Goal: Information Seeking & Learning: Check status

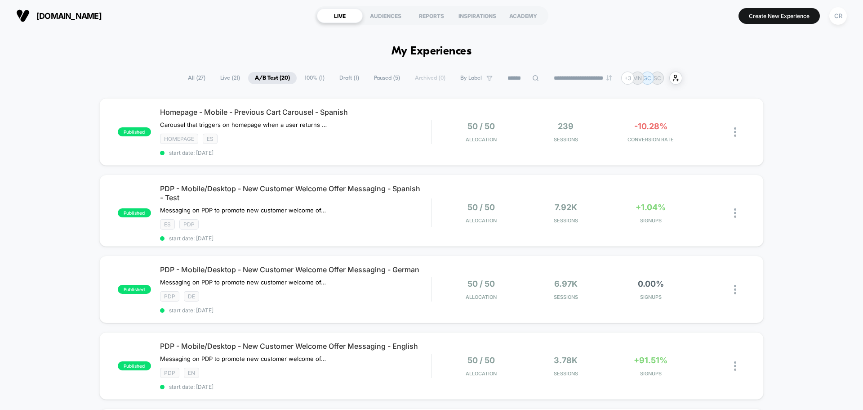
scroll to position [674, 0]
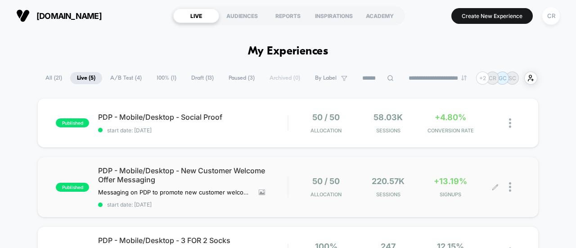
click at [453, 190] on div "+13.19% SIGNUPS" at bounding box center [450, 186] width 58 height 21
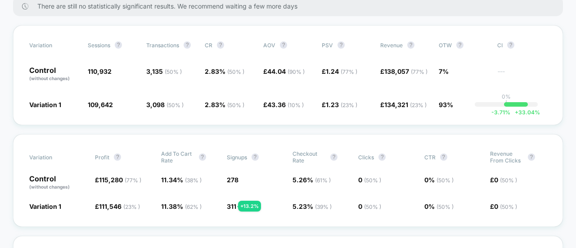
scroll to position [366, 0]
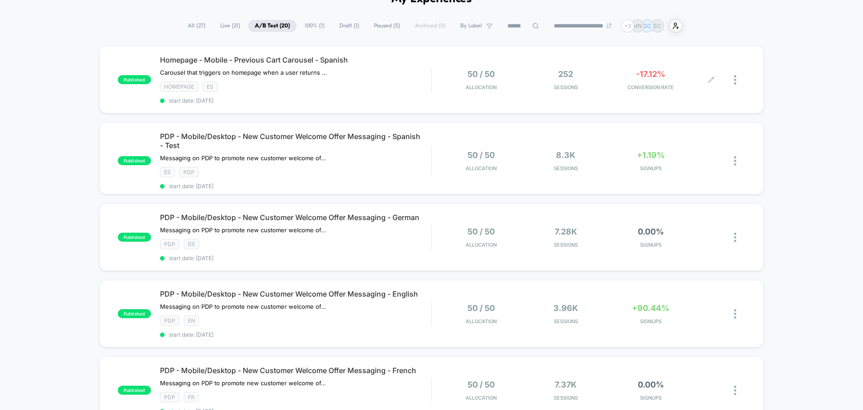
scroll to position [135, 0]
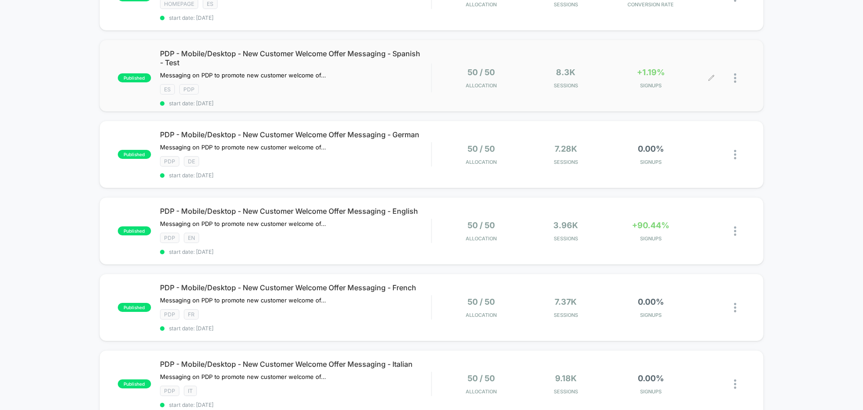
click at [657, 80] on div "+1.19% SIGNUPS" at bounding box center [651, 77] width 80 height 21
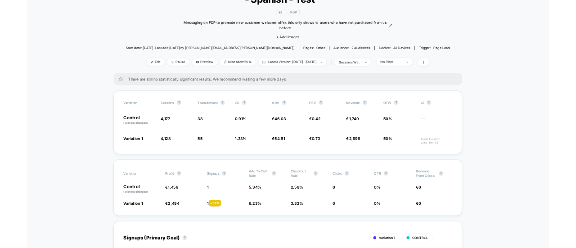
scroll to position [90, 0]
